Goal: Transaction & Acquisition: Purchase product/service

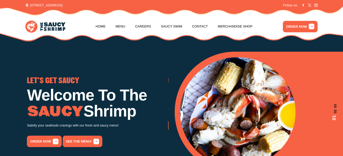
click at [165, 70] on div "LET'S GET SAUCY Welcome To The Shrimp Satisfy your seafoods cravings with our f…" at bounding box center [172, 109] width 350 height 127
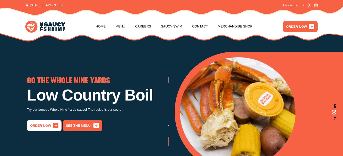
click at [47, 128] on link "order now" at bounding box center [44, 125] width 35 height 11
click at [42, 128] on link "order now" at bounding box center [44, 125] width 35 height 11
